Goal: Information Seeking & Learning: Understand process/instructions

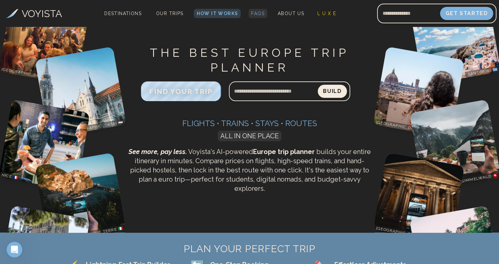
click at [258, 13] on span "FAQs" at bounding box center [257, 13] width 13 height 5
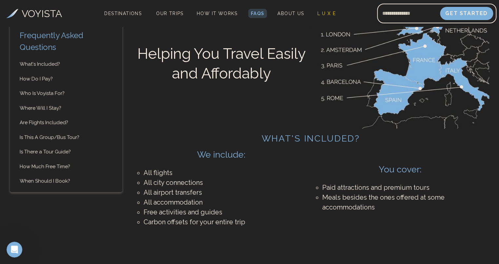
scroll to position [66, 0]
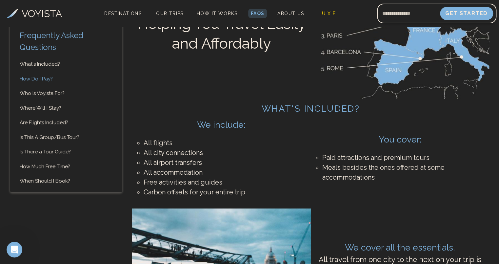
click at [32, 78] on link "How Do I Pay?" at bounding box center [66, 79] width 112 height 8
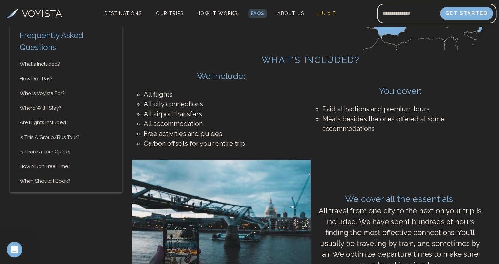
scroll to position [105, 0]
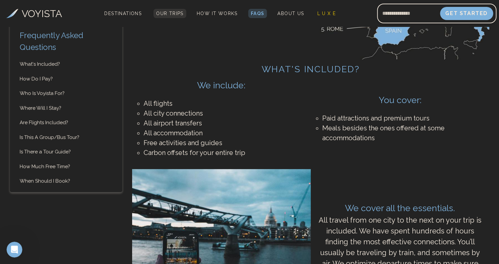
click at [161, 16] on link "Our Trips" at bounding box center [169, 13] width 33 height 9
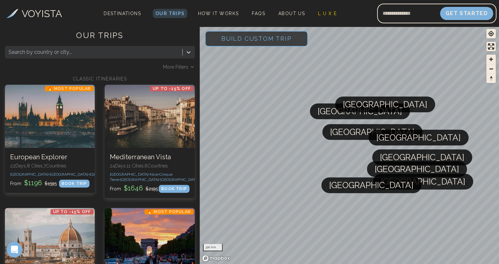
click at [264, 38] on span "Build Custom Trip" at bounding box center [256, 39] width 91 height 28
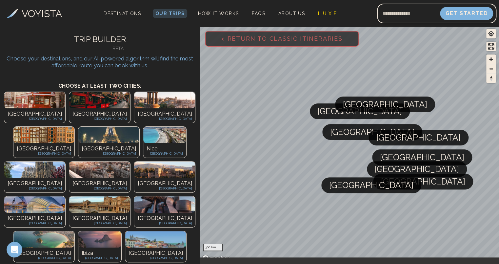
click at [20, 161] on img at bounding box center [34, 169] width 61 height 16
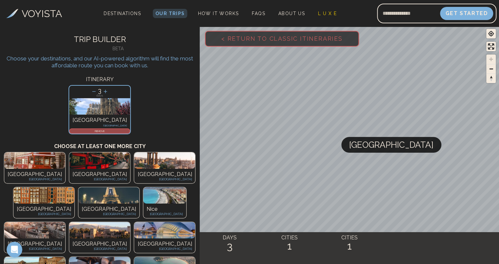
click at [105, 92] on icon at bounding box center [106, 92] width 4 height 4
click at [106, 92] on icon at bounding box center [105, 91] width 7 height 7
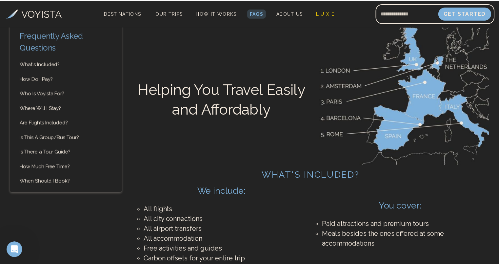
scroll to position [105, 0]
